Goal: Task Accomplishment & Management: Manage account settings

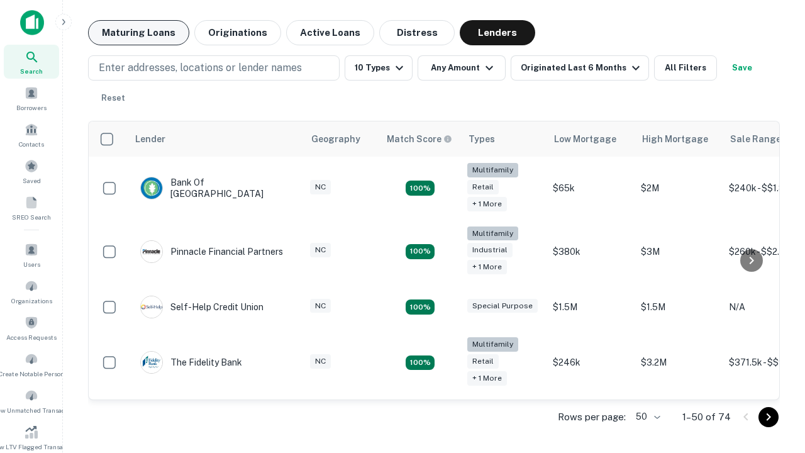
click at [138, 33] on button "Maturing Loans" at bounding box center [138, 32] width 101 height 25
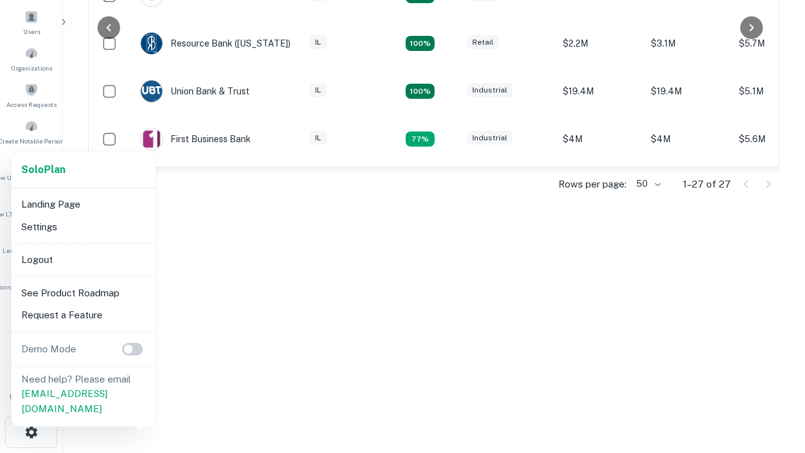
click at [83, 259] on li "Logout" at bounding box center [83, 260] width 135 height 23
